Goal: Information Seeking & Learning: Compare options

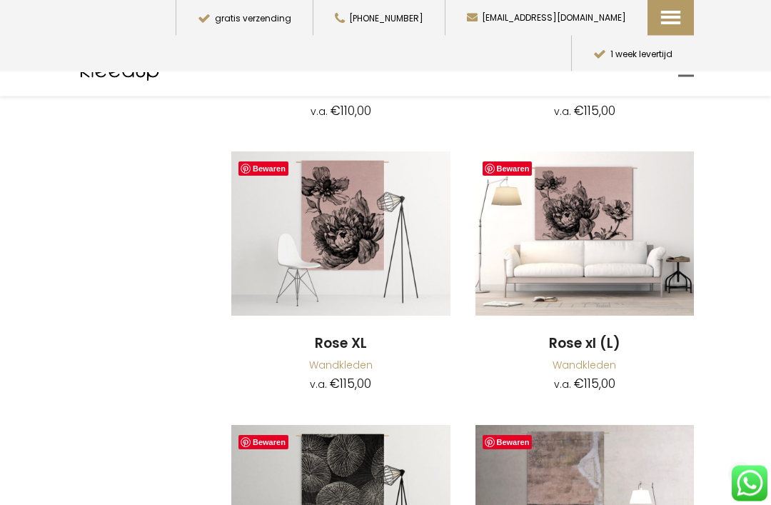
scroll to position [8225, 0]
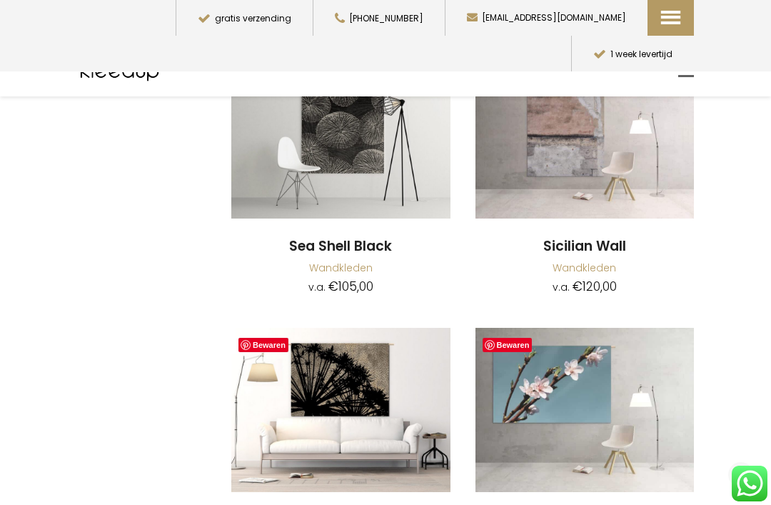
scroll to position [8594, 0]
click at [339, 354] on img at bounding box center [340, 411] width 219 height 164
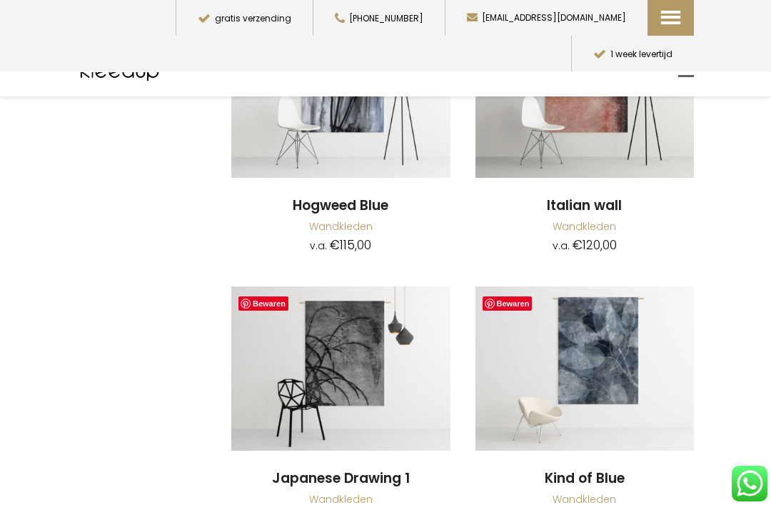
scroll to position [6723, 0]
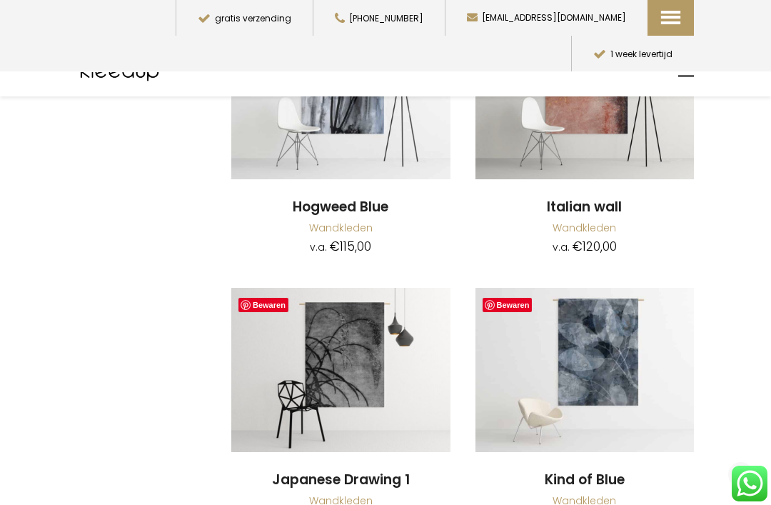
click at [321, 340] on img at bounding box center [340, 370] width 219 height 164
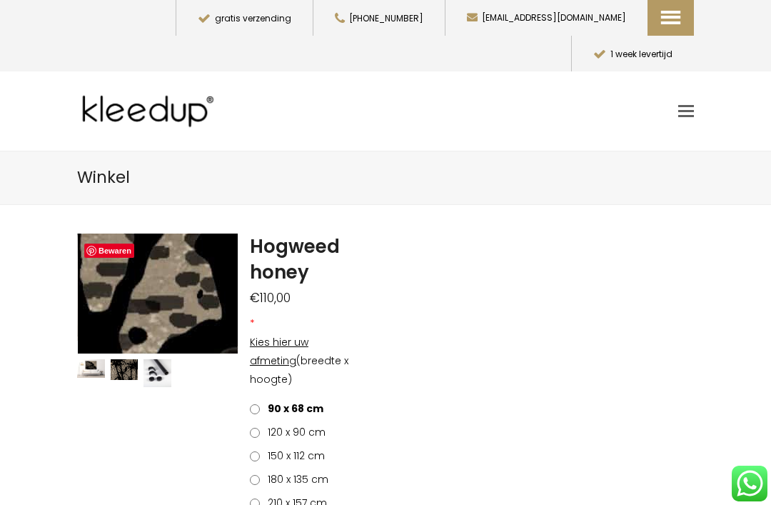
click at [154, 275] on img at bounding box center [185, 232] width 1428 height 1071
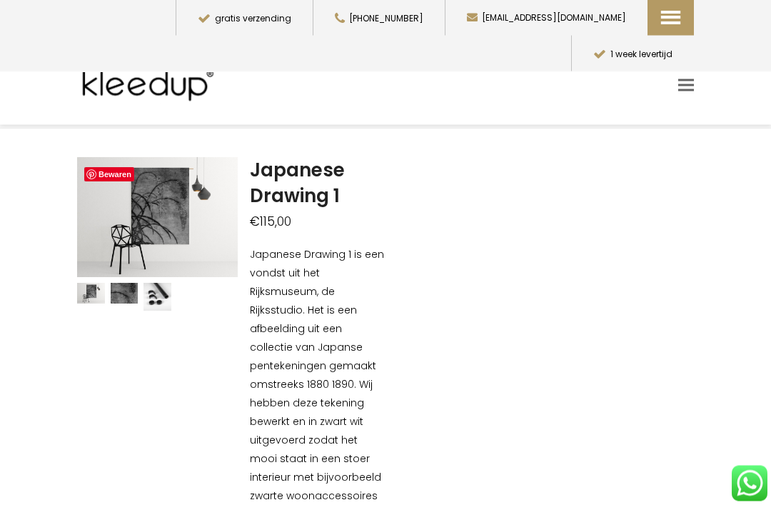
scroll to position [51, 0]
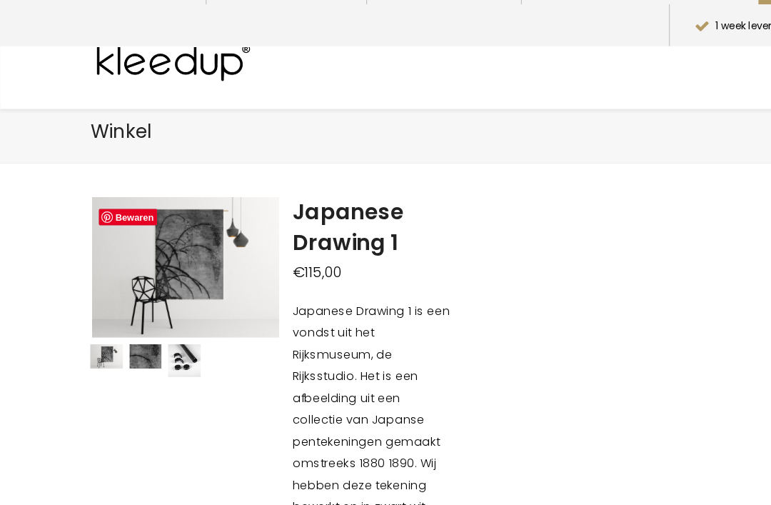
scroll to position [0, 0]
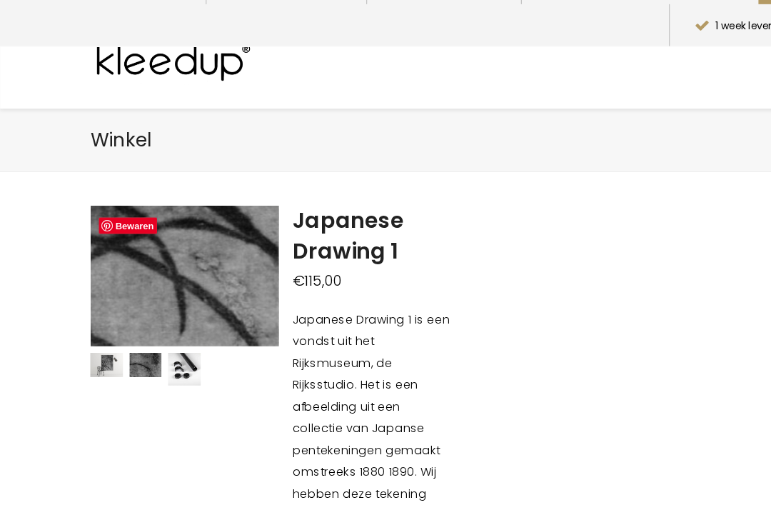
click at [153, 249] on img at bounding box center [193, 161] width 1428 height 1071
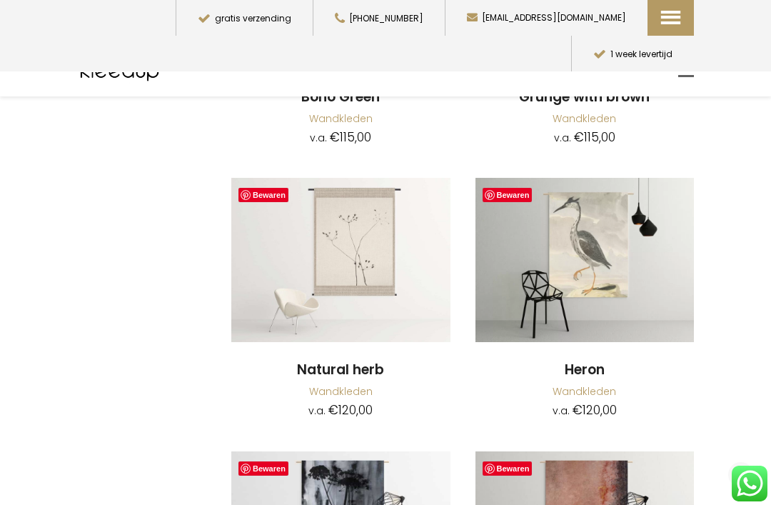
scroll to position [6286, 0]
click at [318, 213] on img at bounding box center [340, 261] width 219 height 164
click at [338, 224] on img at bounding box center [340, 261] width 219 height 164
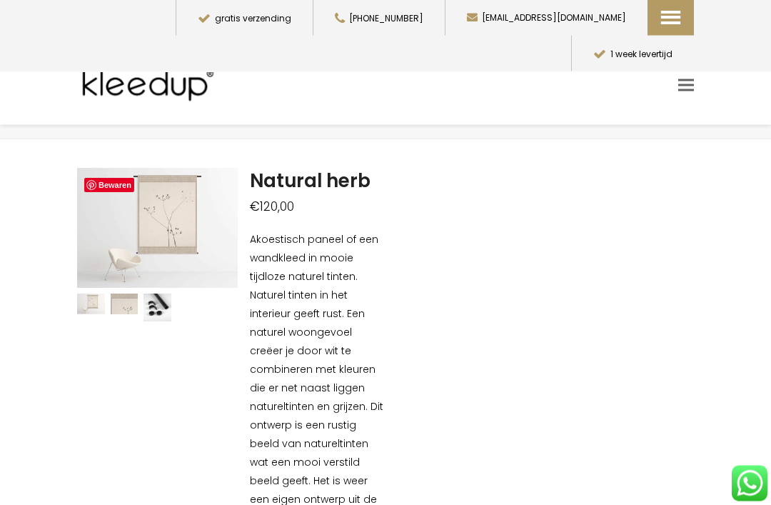
scroll to position [46, 0]
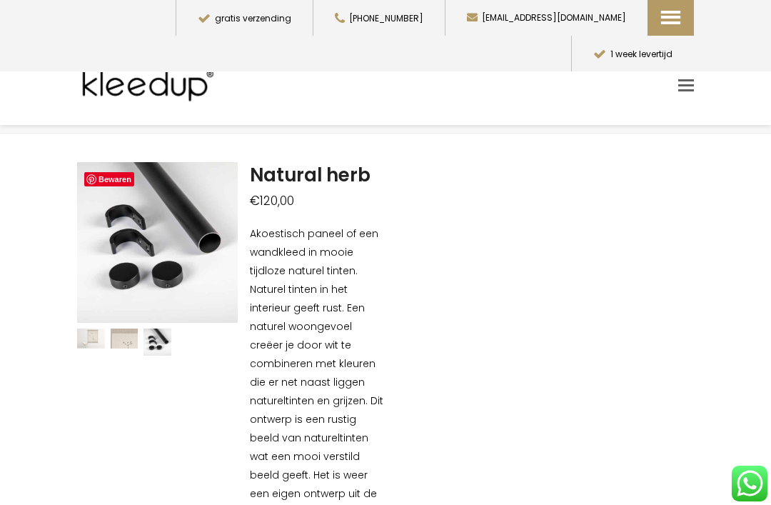
click at [111, 271] on img at bounding box center [327, 412] width 500 height 500
click at [146, 229] on img at bounding box center [327, 412] width 500 height 500
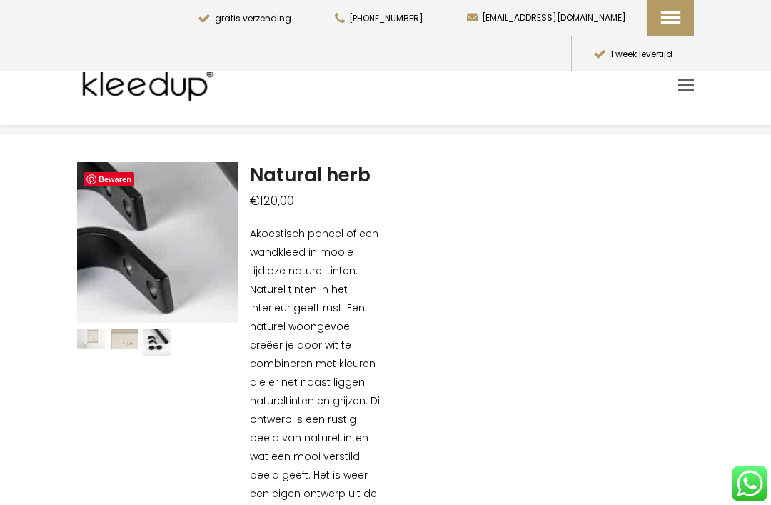
click at [158, 245] on img at bounding box center [183, 270] width 500 height 500
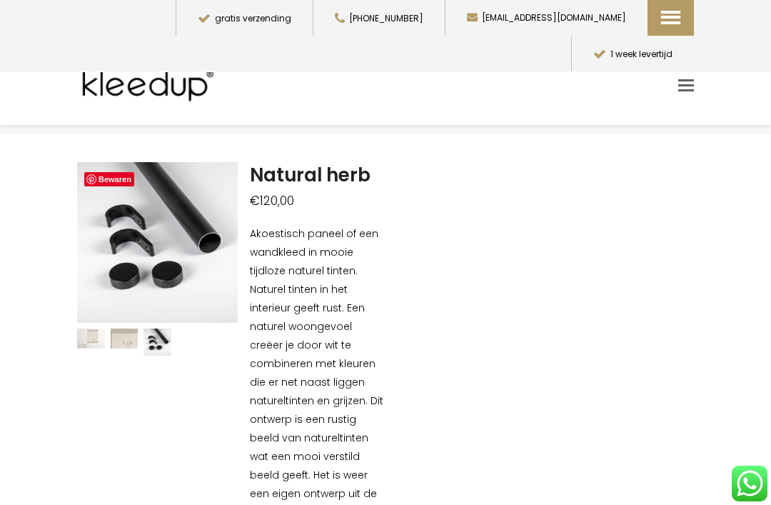
click at [139, 248] on img at bounding box center [157, 235] width 500 height 500
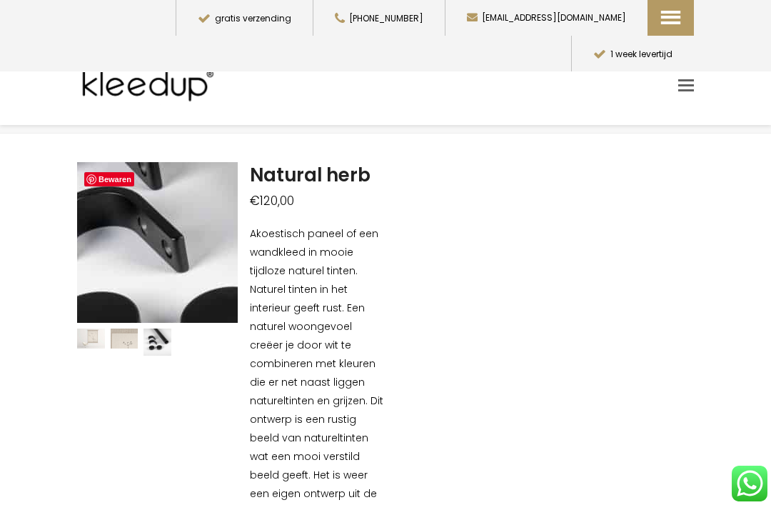
click at [144, 274] on img at bounding box center [198, 229] width 500 height 500
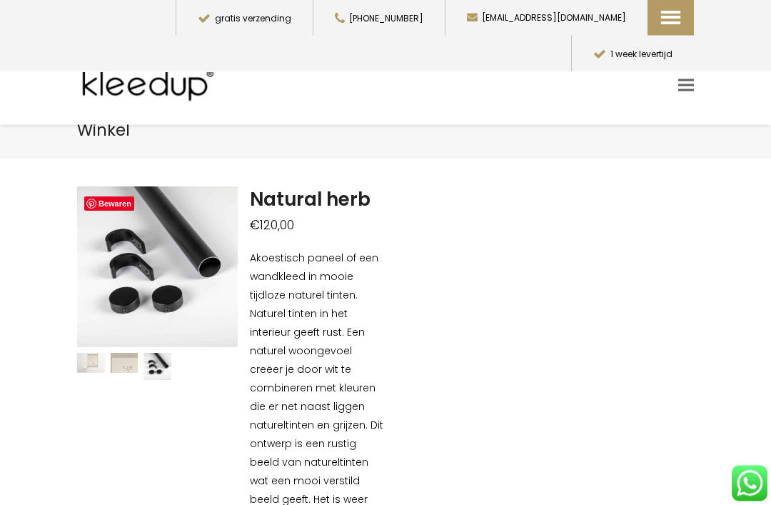
scroll to position [0, 0]
